Goal: Task Accomplishment & Management: Manage account settings

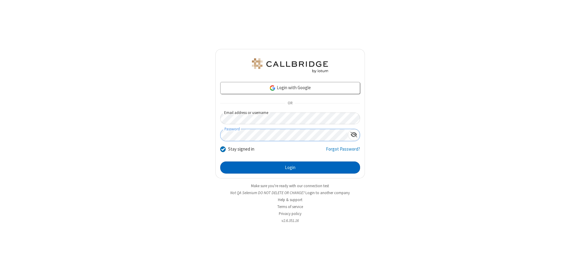
click at [290, 167] on button "Login" at bounding box center [290, 167] width 140 height 12
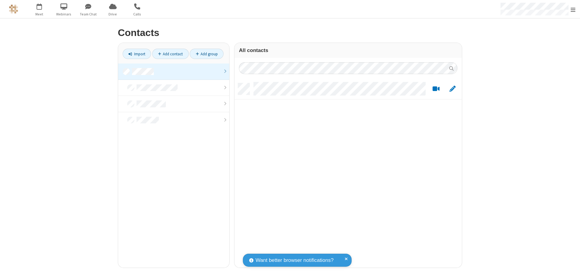
click at [174, 71] on link at bounding box center [173, 71] width 111 height 16
click at [170, 54] on link "Add contact" at bounding box center [170, 54] width 37 height 10
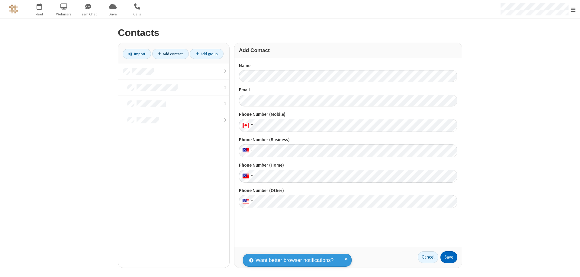
click at [449, 257] on button "Save" at bounding box center [449, 257] width 17 height 12
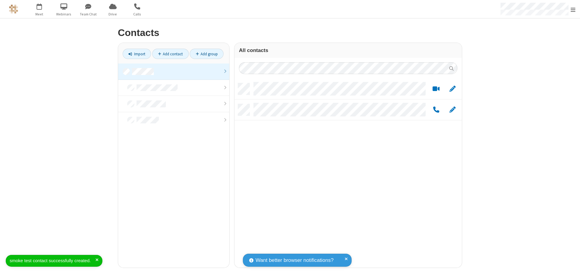
scroll to position [184, 223]
